Goal: Transaction & Acquisition: Purchase product/service

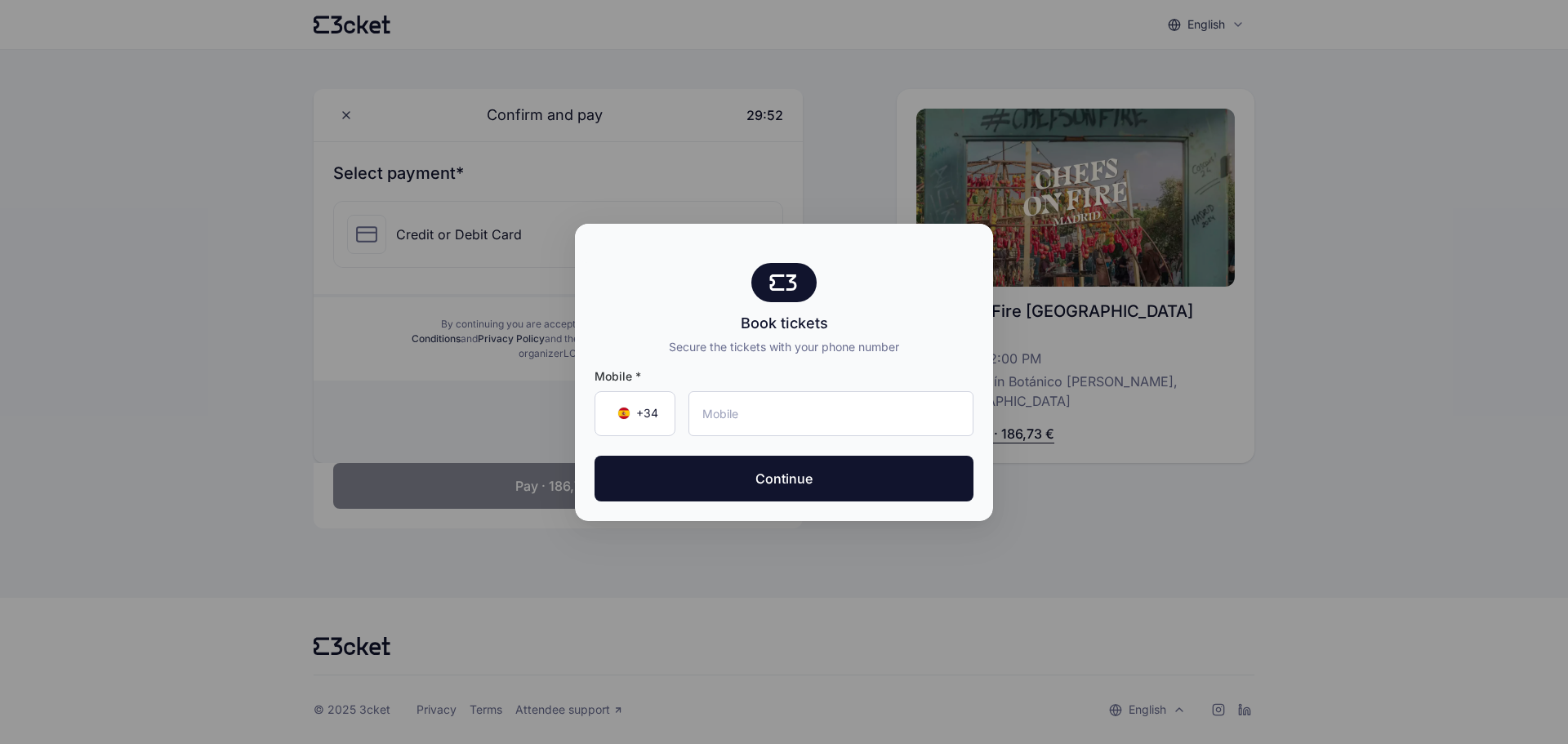
click at [1177, 482] on div at bounding box center [784, 372] width 1568 height 744
click at [716, 416] on input "tel" at bounding box center [830, 414] width 285 height 45
type input "669 08 17 93"
click at [768, 474] on button "Continue" at bounding box center [784, 478] width 379 height 46
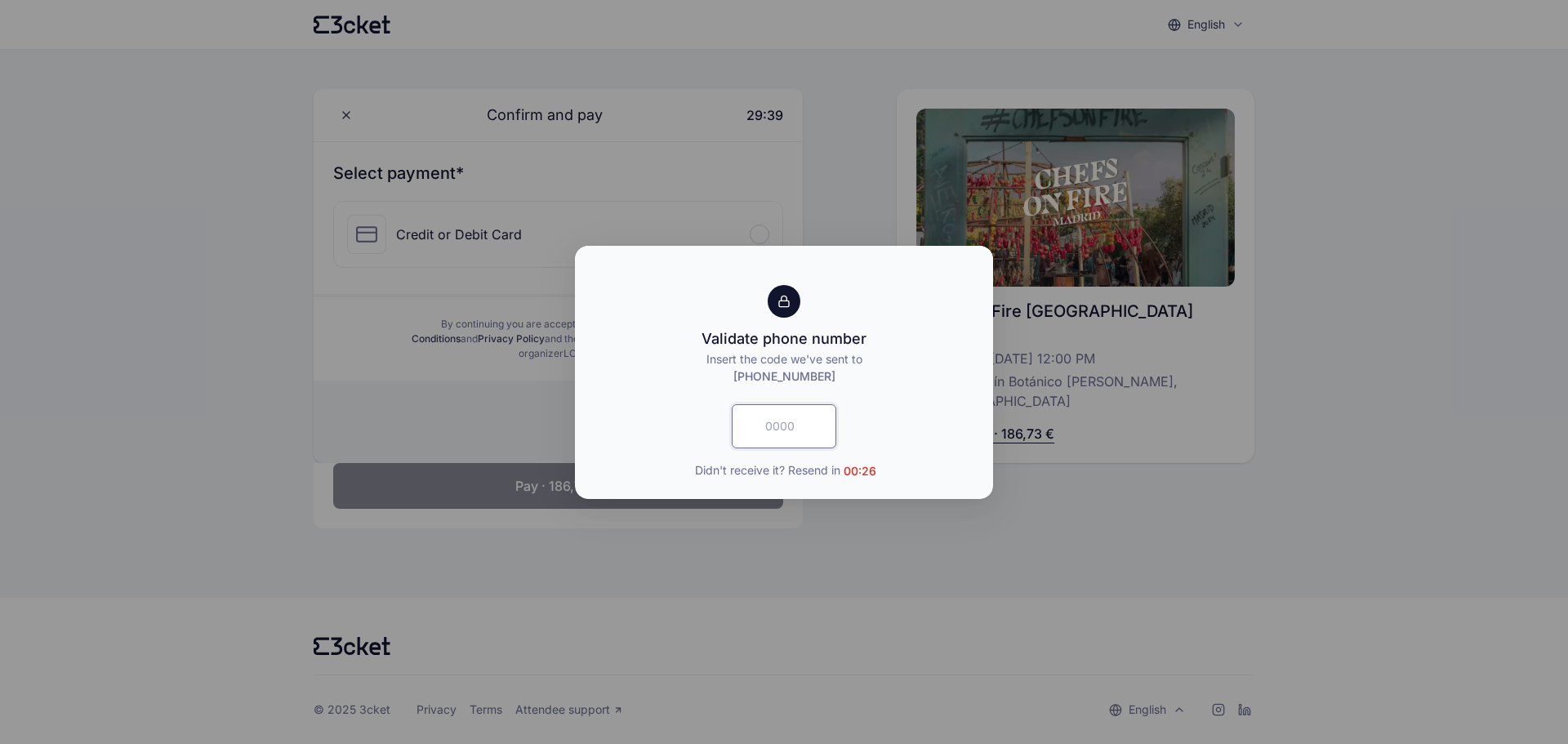
click at [772, 435] on input "text" at bounding box center [784, 427] width 104 height 44
type input "6817"
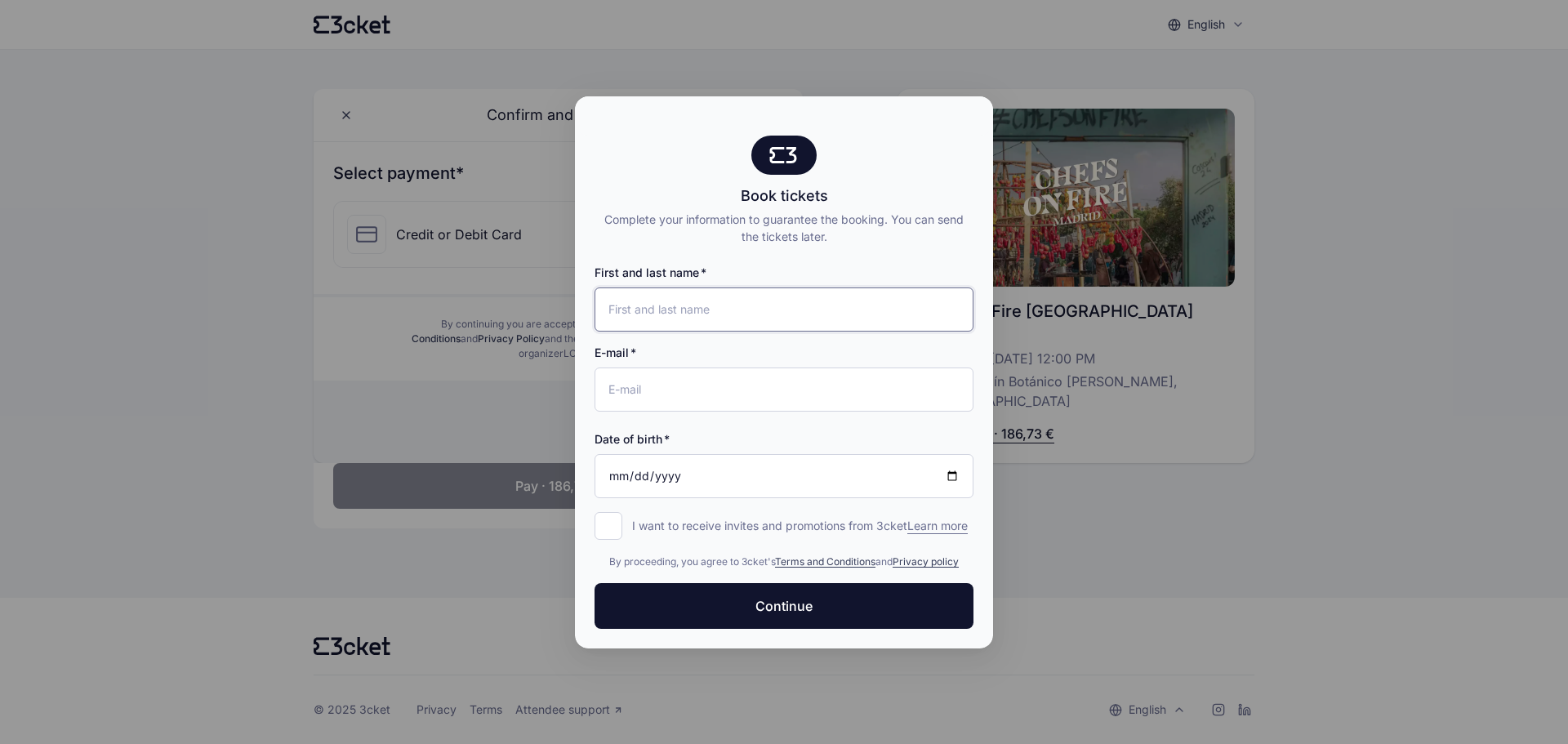
click at [659, 302] on input "First and last name" at bounding box center [784, 309] width 379 height 44
type input "Jaime Cernuda Salama"
type input "[EMAIL_ADDRESS][DOMAIN_NAME]"
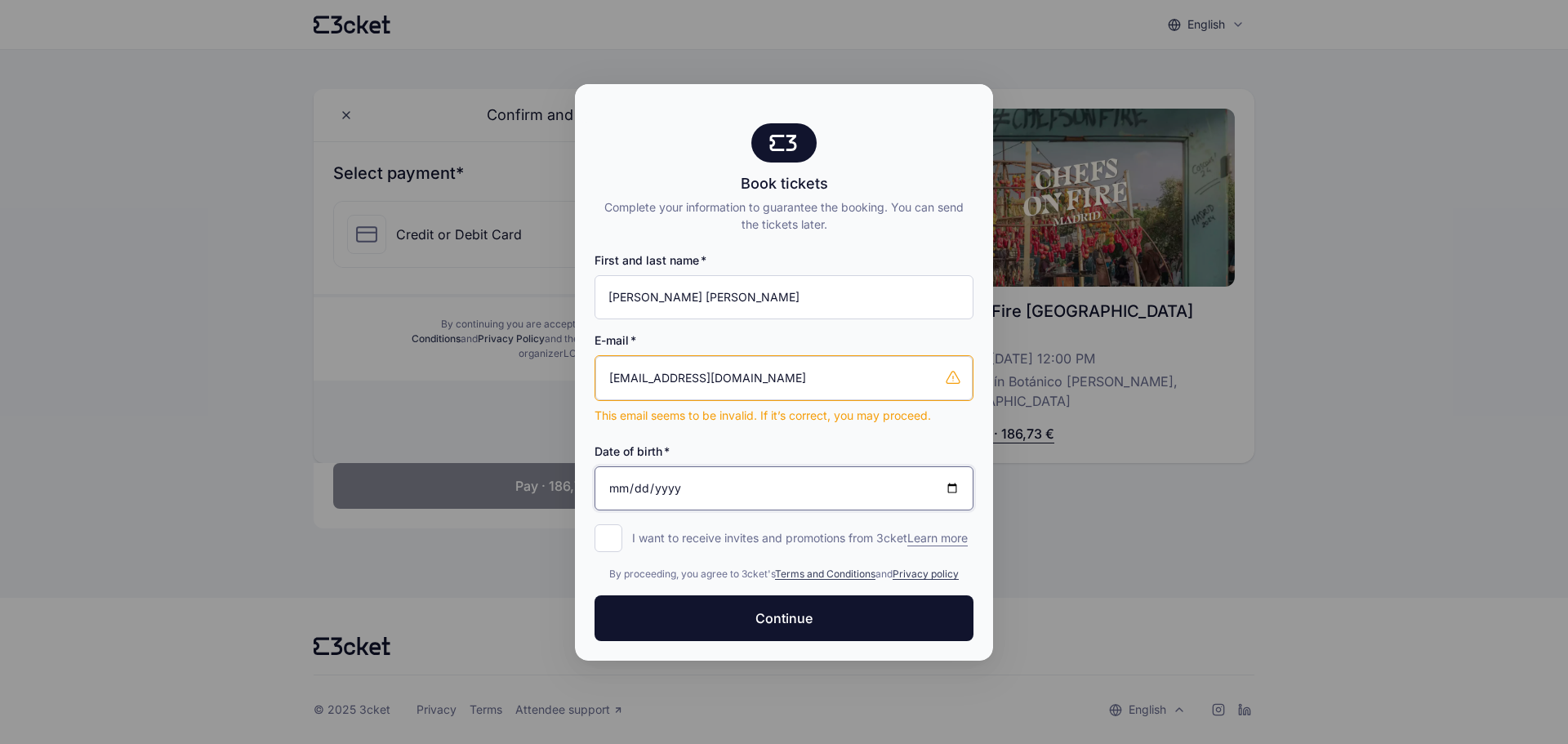
click at [641, 478] on input "Date of birth" at bounding box center [784, 488] width 379 height 44
click at [618, 478] on input "Date of birth" at bounding box center [784, 488] width 379 height 44
type input "1987-02-04"
click at [788, 624] on span "Continue" at bounding box center [784, 619] width 57 height 19
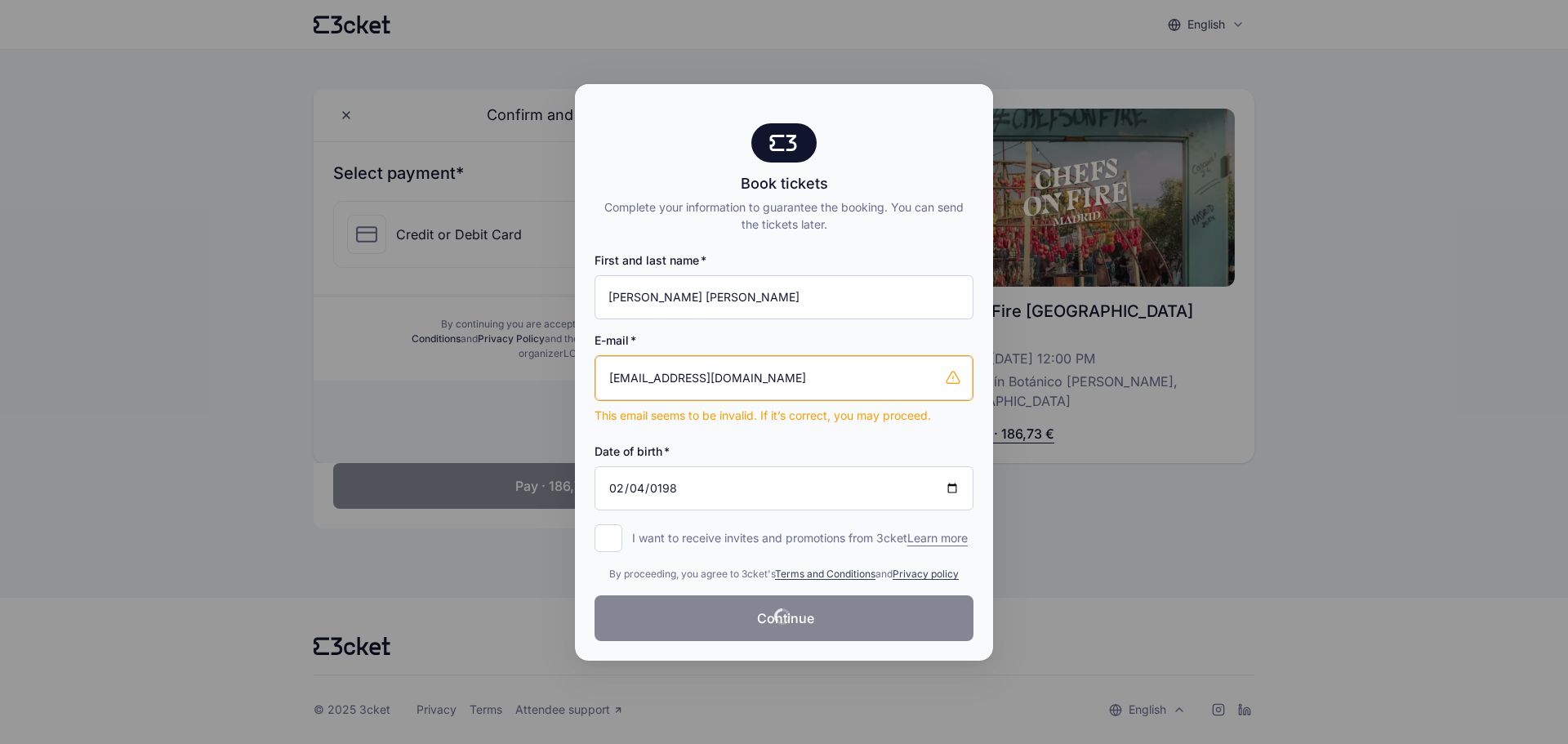
click at [203, 352] on div at bounding box center [784, 372] width 1568 height 744
click at [893, 381] on input "[EMAIL_ADDRESS][DOMAIN_NAME]" at bounding box center [784, 379] width 378 height 44
click at [762, 373] on input "[EMAIL_ADDRESS][DOMAIN_NAME]" at bounding box center [784, 379] width 378 height 44
click at [200, 206] on div at bounding box center [784, 372] width 1568 height 744
click at [128, 219] on div at bounding box center [784, 372] width 1568 height 744
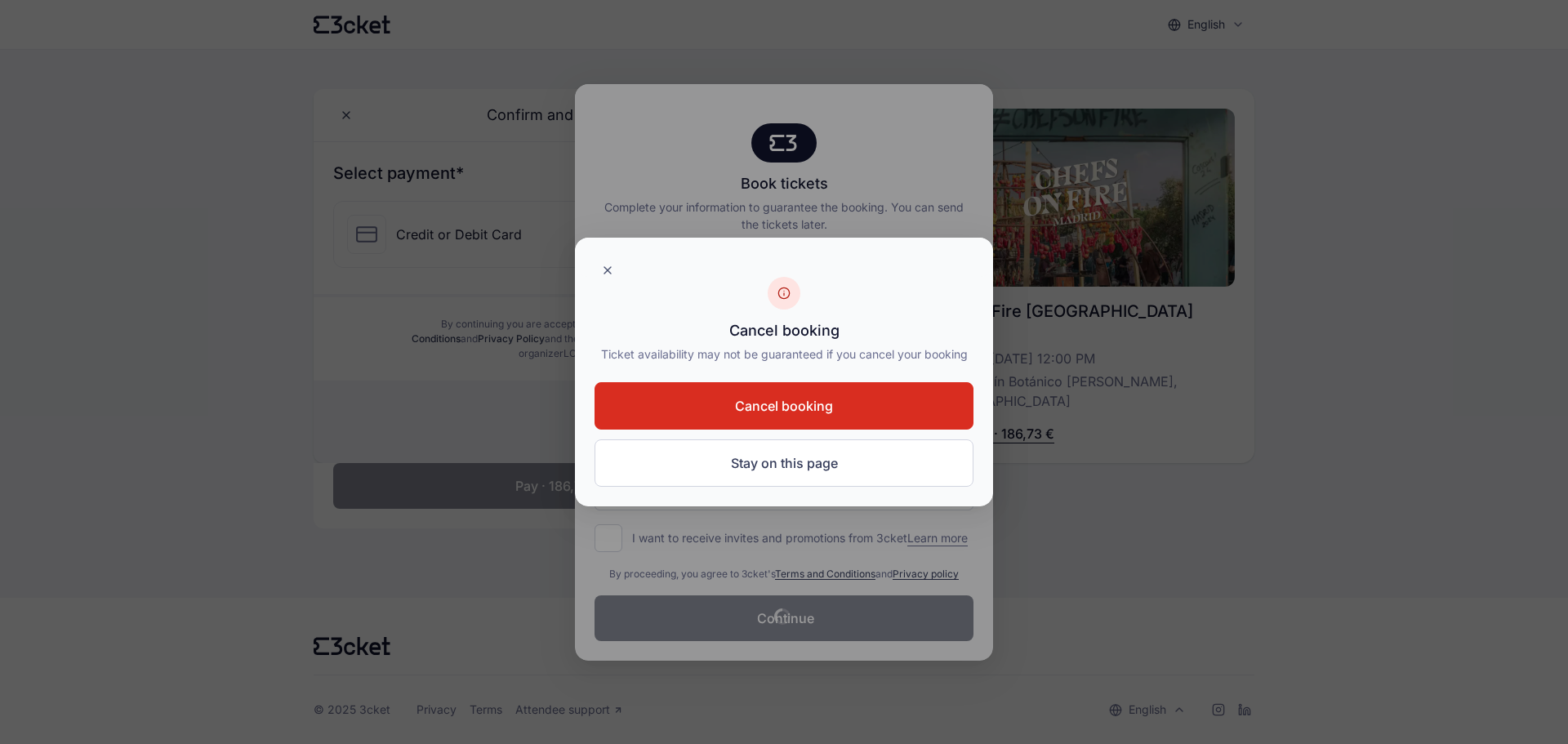
click at [780, 470] on button "Stay on this page" at bounding box center [784, 464] width 379 height 47
click at [759, 414] on span "Cancel booking" at bounding box center [784, 406] width 98 height 19
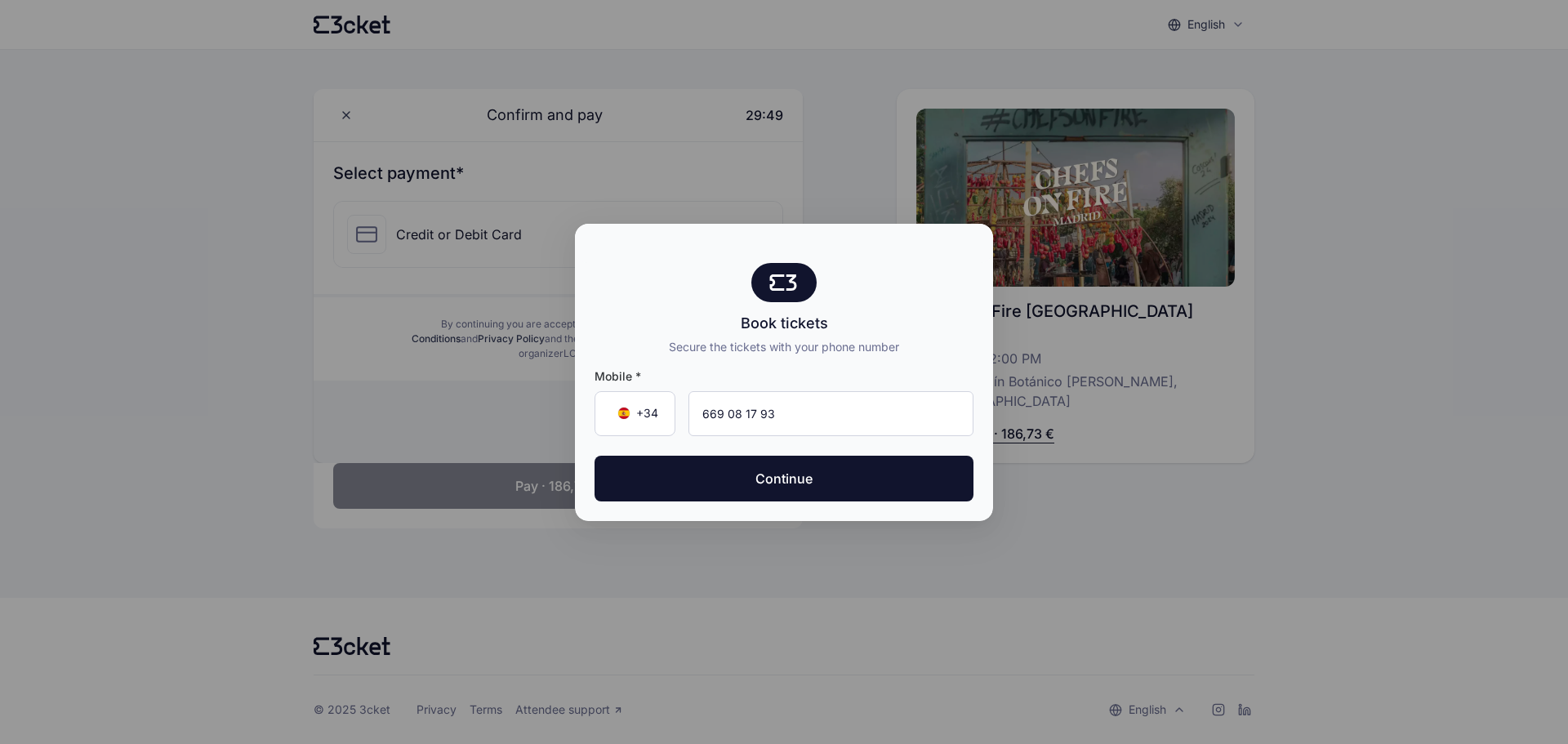
type input "669 08 17 93"
click at [790, 475] on button "Continue" at bounding box center [784, 478] width 379 height 46
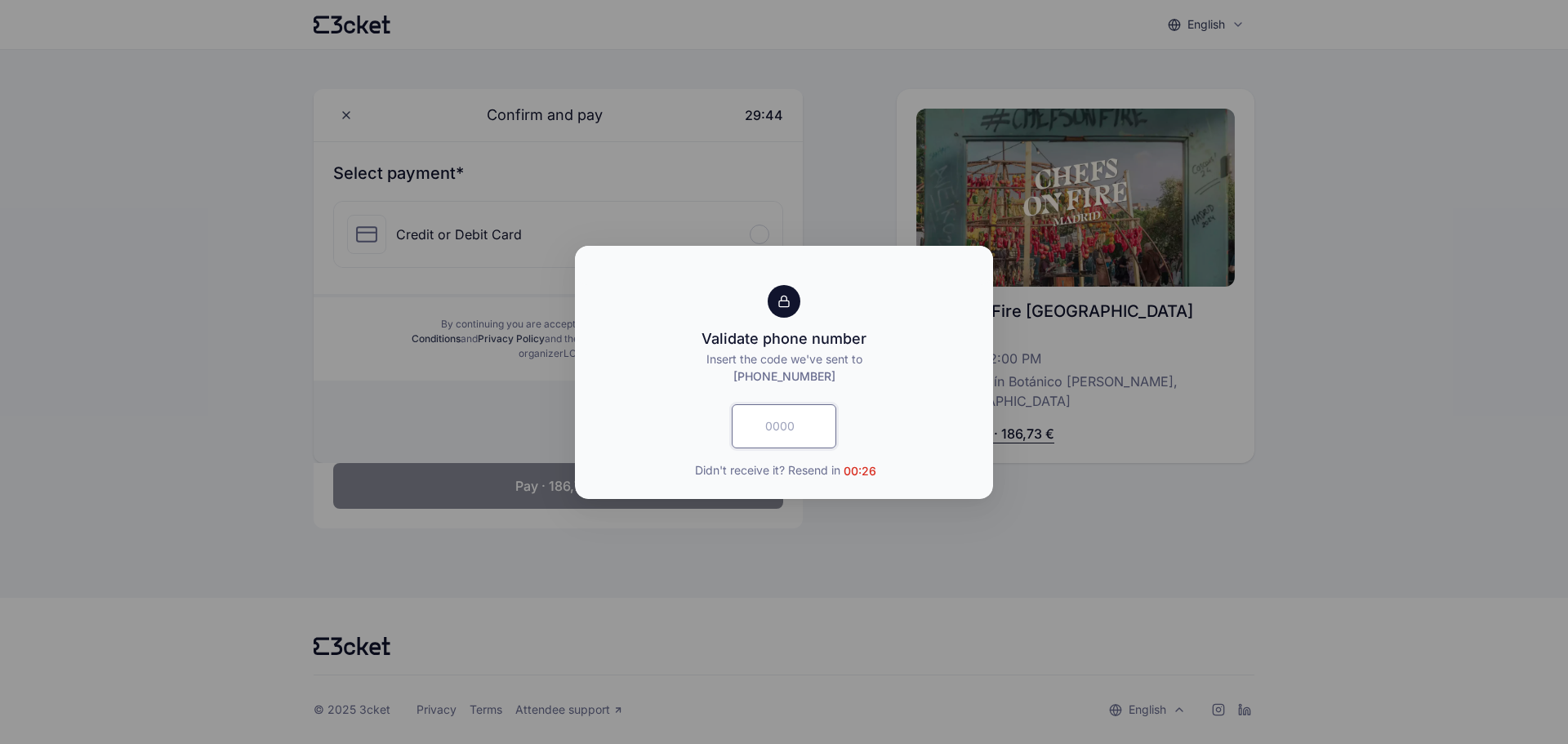
click at [773, 429] on input "text" at bounding box center [784, 427] width 104 height 44
type input "1624"
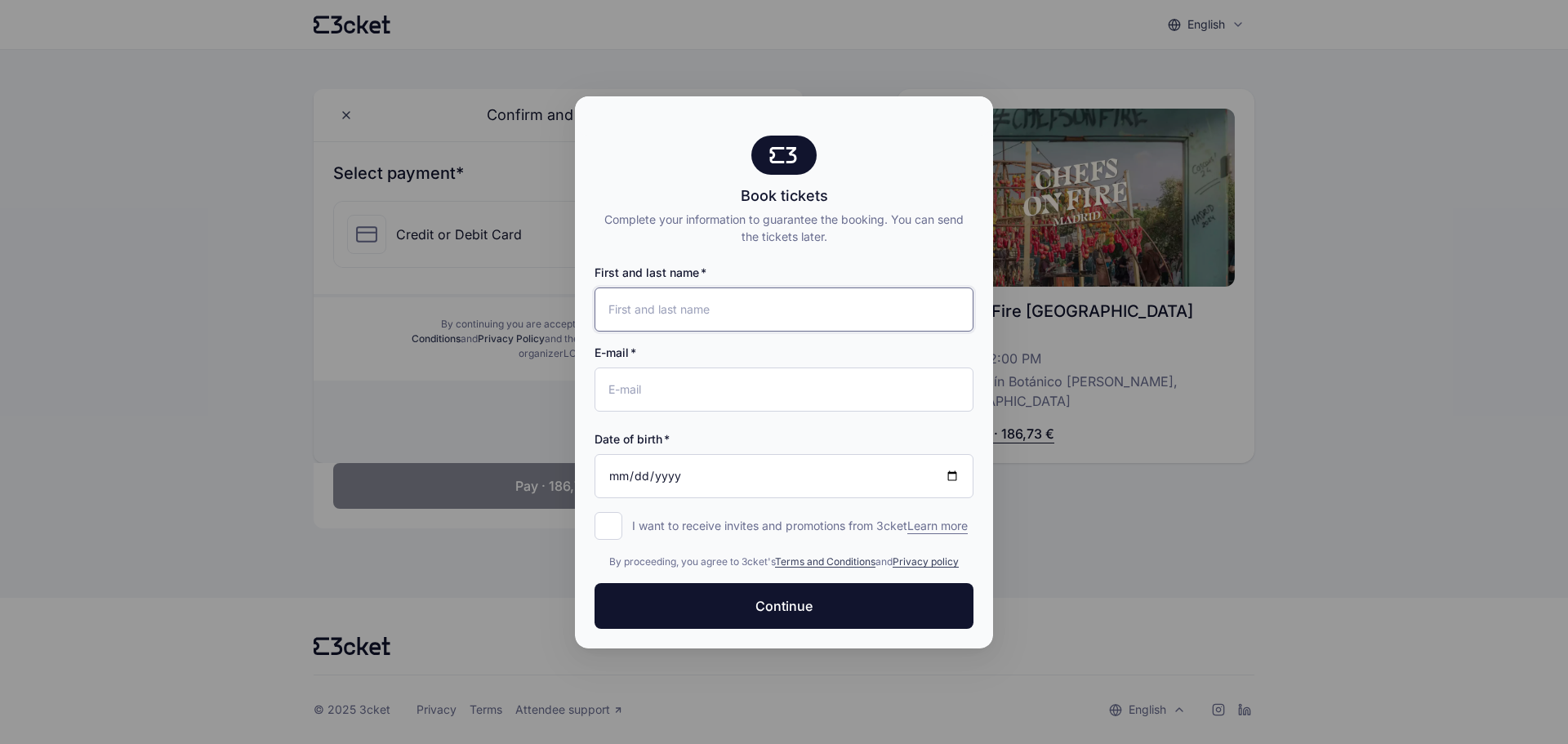
click at [660, 305] on input "First and last name" at bounding box center [784, 309] width 379 height 44
type input "Jaime Cernuda"
click at [635, 378] on input "E-mail" at bounding box center [784, 390] width 379 height 44
type input "[EMAIL_ADDRESS][DOMAIN_NAME]"
click at [624, 469] on input "Date of birth" at bounding box center [784, 476] width 379 height 44
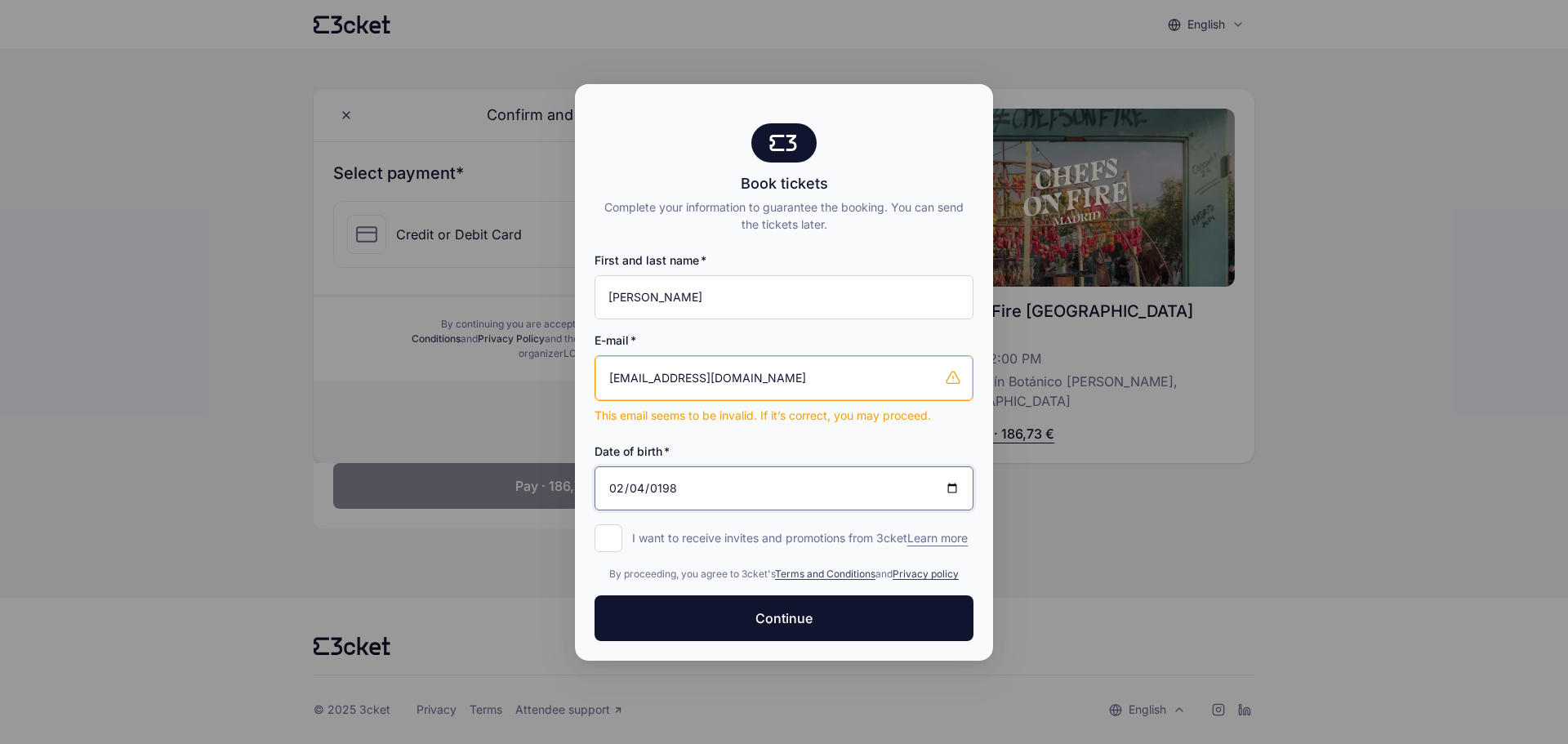
type input "1987-02-04"
click at [606, 535] on input "I want to receive invites and promotions from 3cket Learn more form.register.op…" at bounding box center [609, 539] width 28 height 28
checkbox input "true"
click at [785, 620] on span "Continue" at bounding box center [784, 619] width 57 height 19
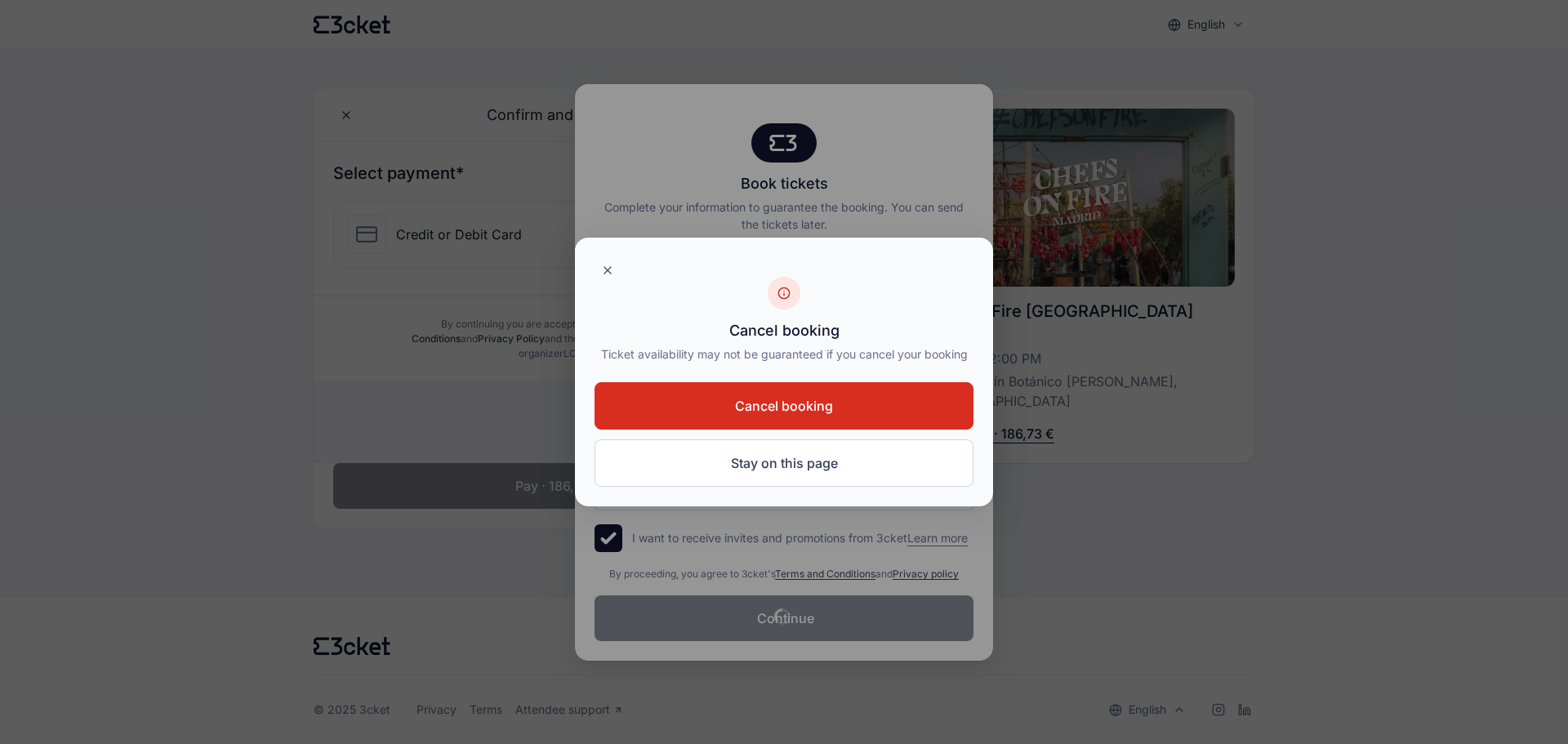
click at [756, 402] on span "Cancel booking" at bounding box center [784, 406] width 98 height 19
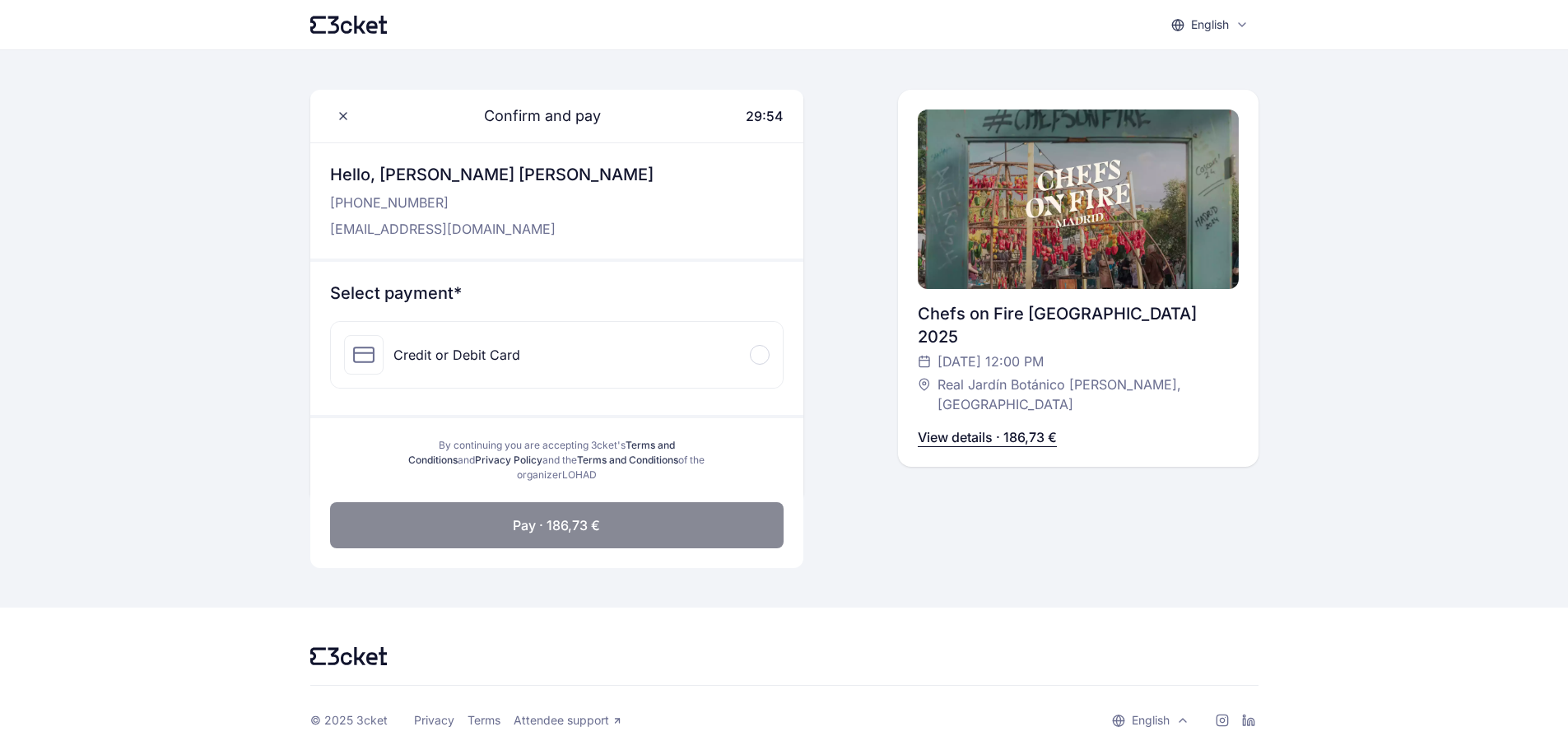
click at [758, 357] on span at bounding box center [759, 355] width 5 height 5
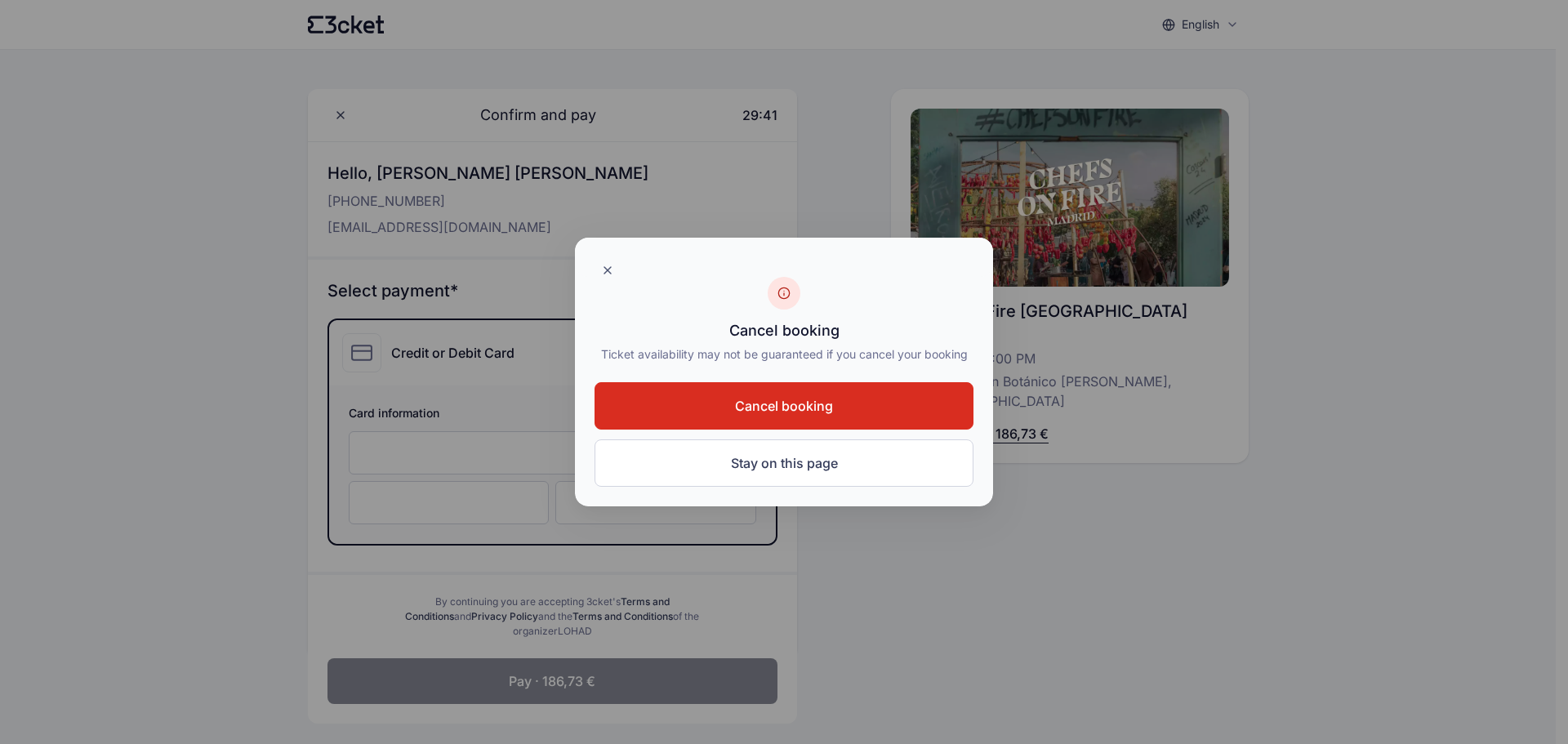
click at [785, 405] on span "Cancel booking" at bounding box center [784, 406] width 98 height 19
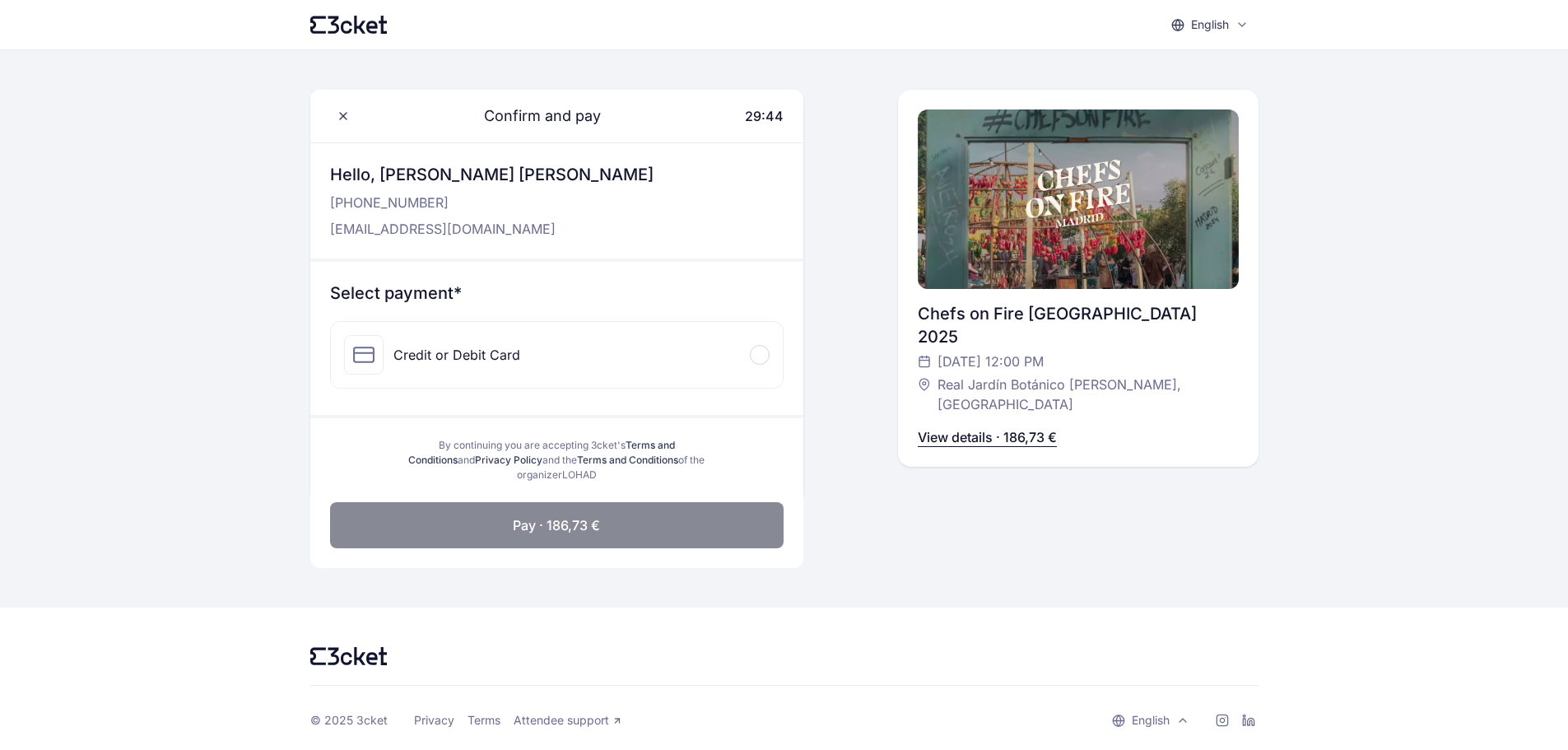
click at [963, 428] on p "View details · 186,73 €" at bounding box center [988, 437] width 139 height 19
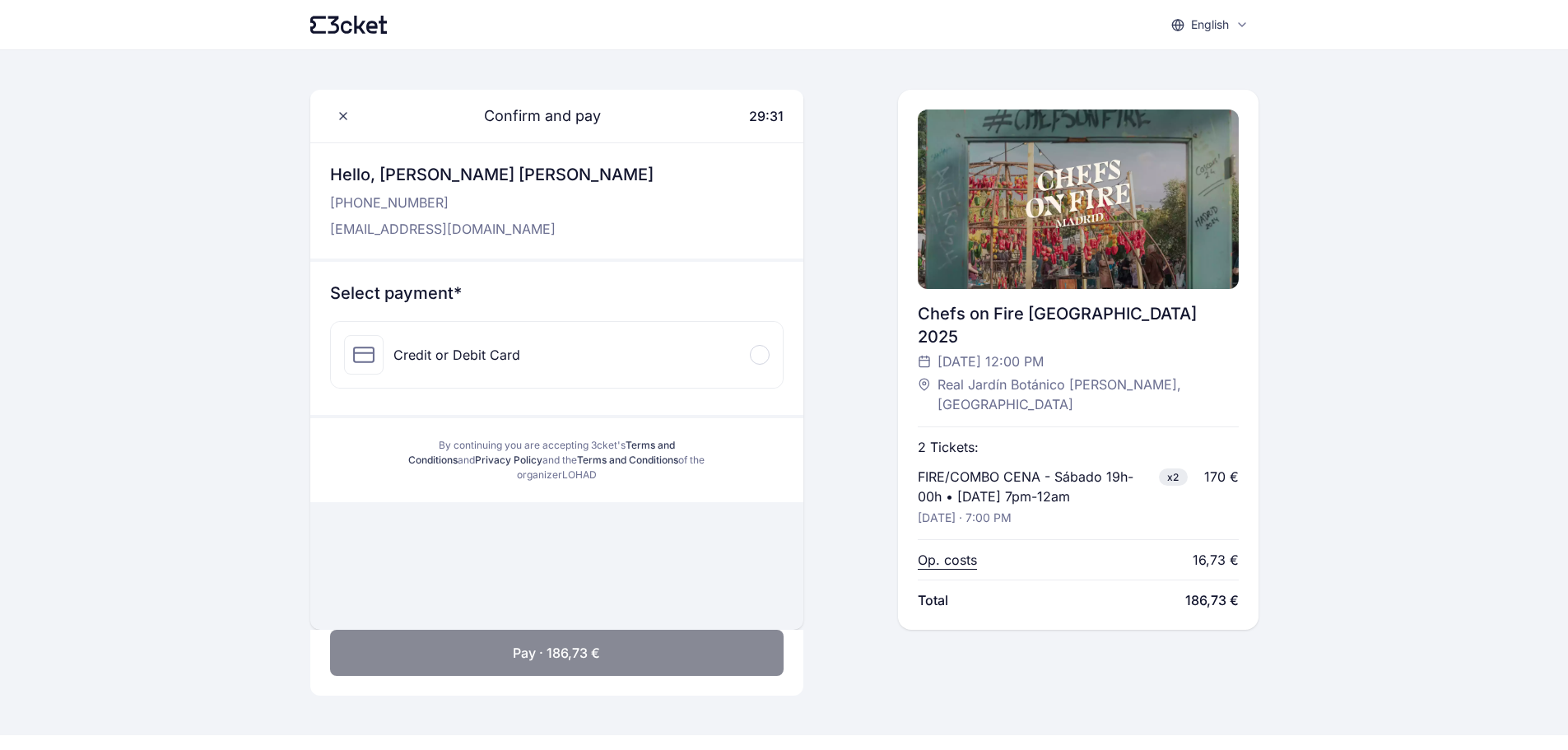
click at [757, 355] on span at bounding box center [759, 355] width 5 height 5
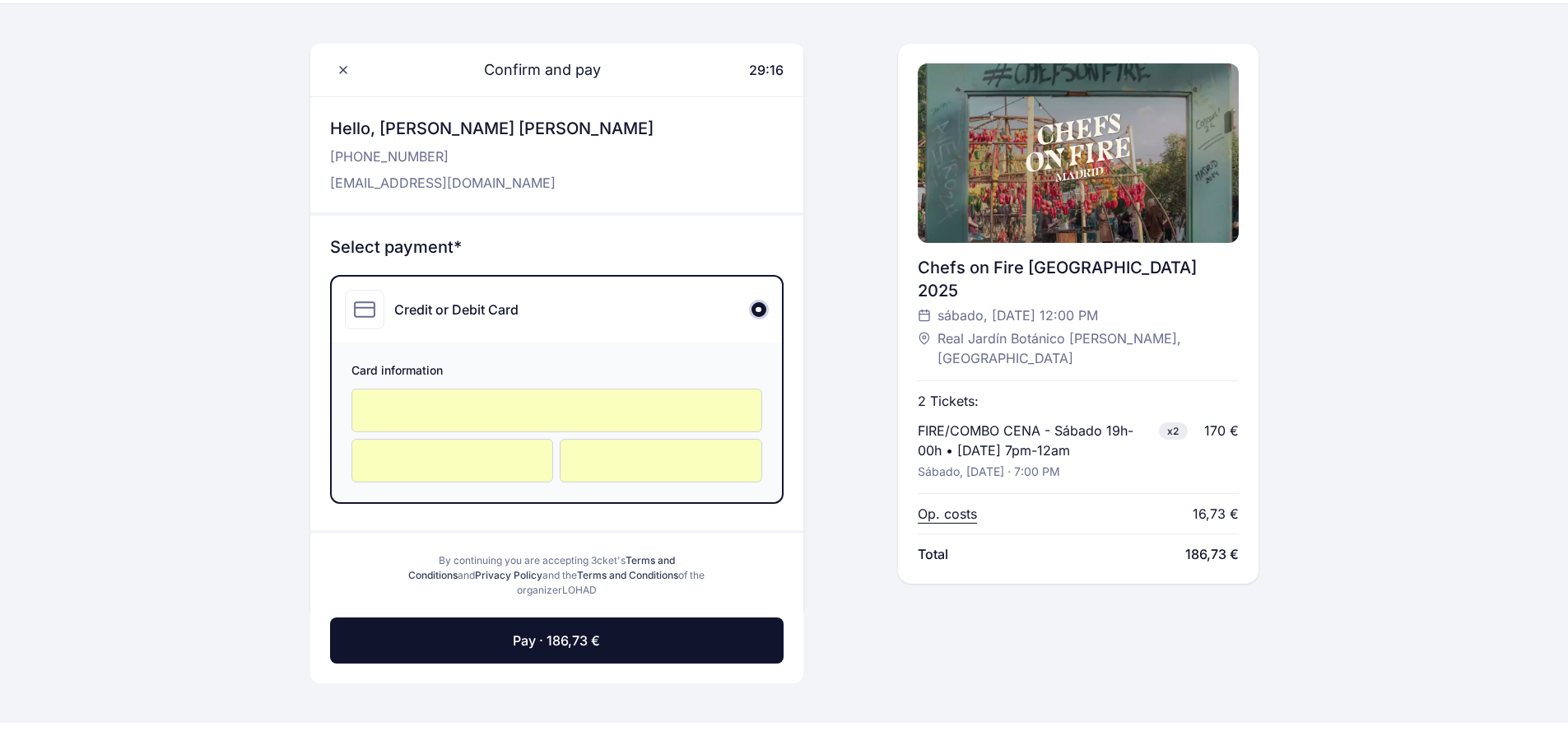
scroll to position [82, 0]
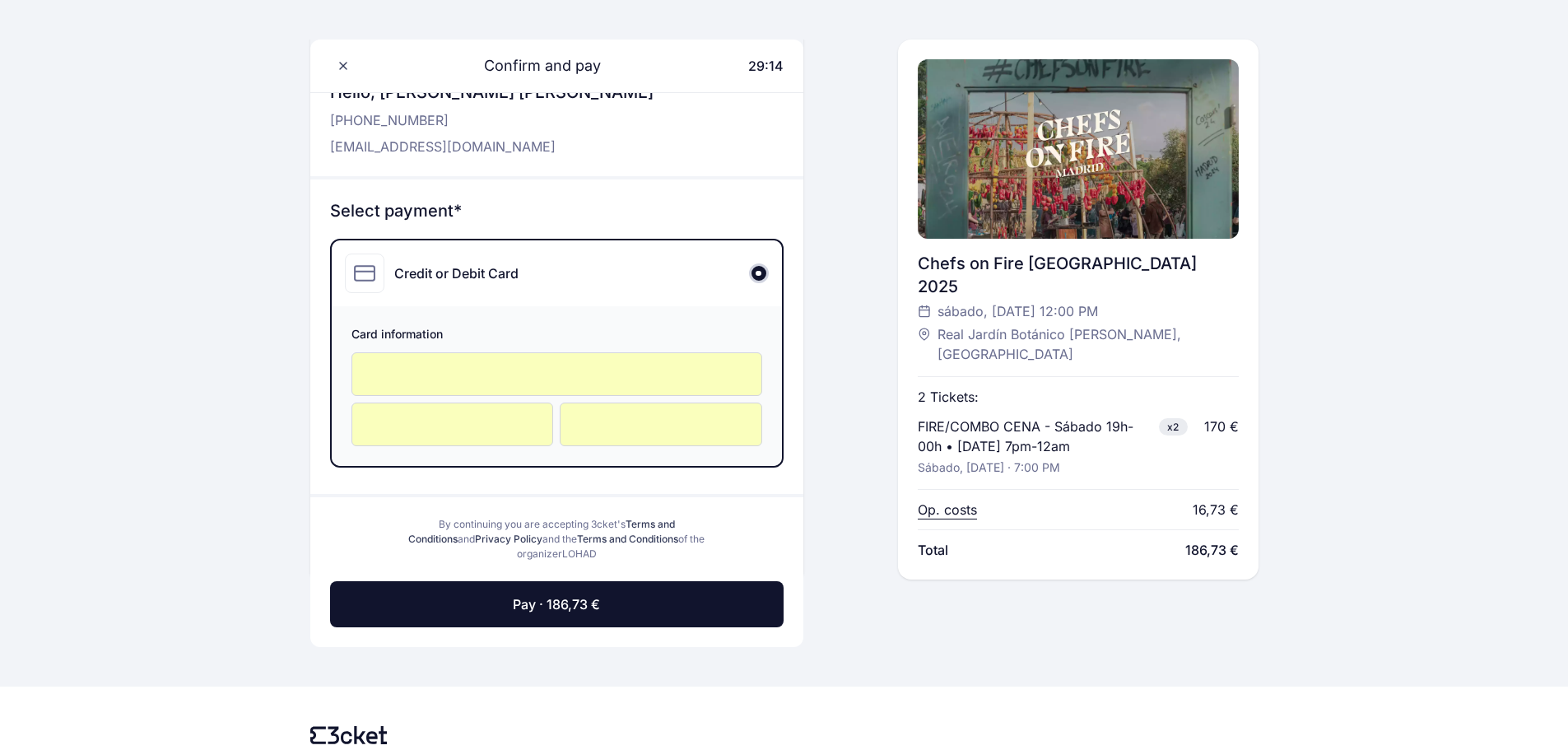
click at [524, 603] on span "Pay · 186,73 €" at bounding box center [556, 604] width 87 height 19
